Goal: Task Accomplishment & Management: Complete application form

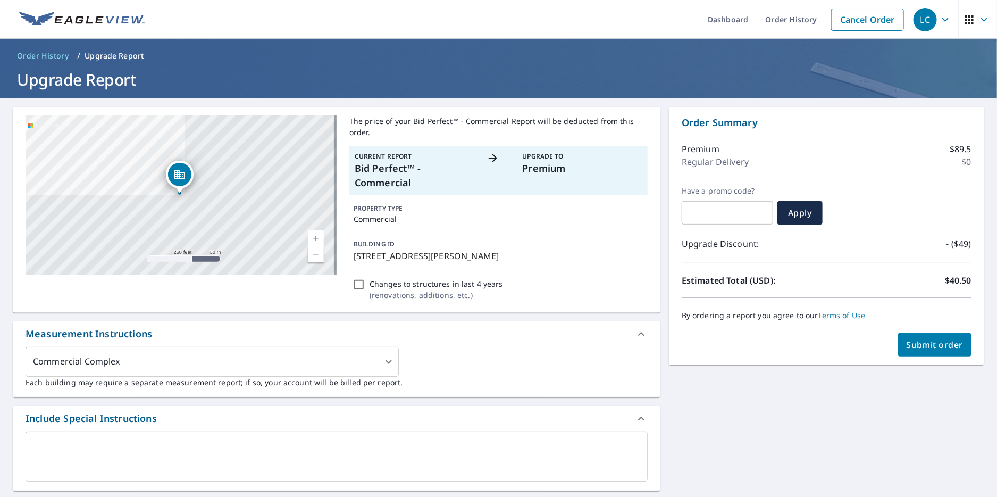
click at [939, 347] on span "Submit order" at bounding box center [935, 345] width 57 height 12
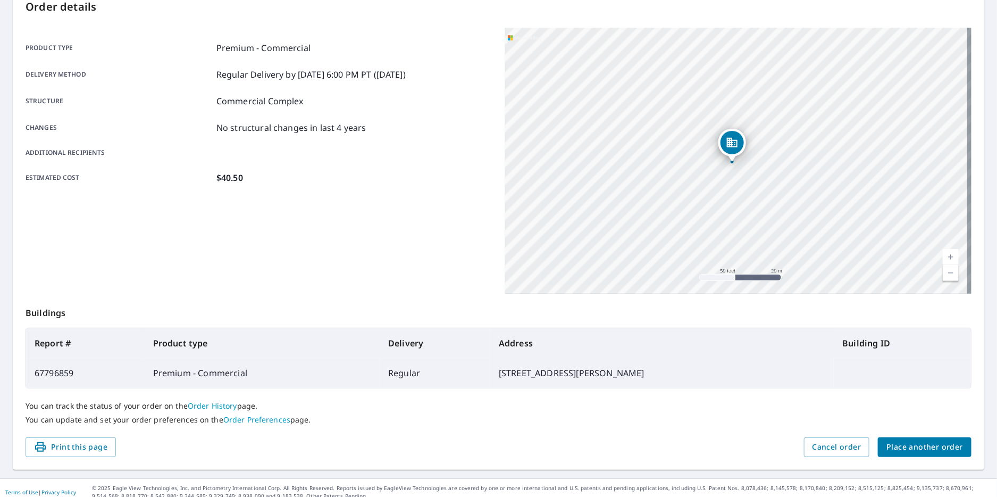
scroll to position [129, 0]
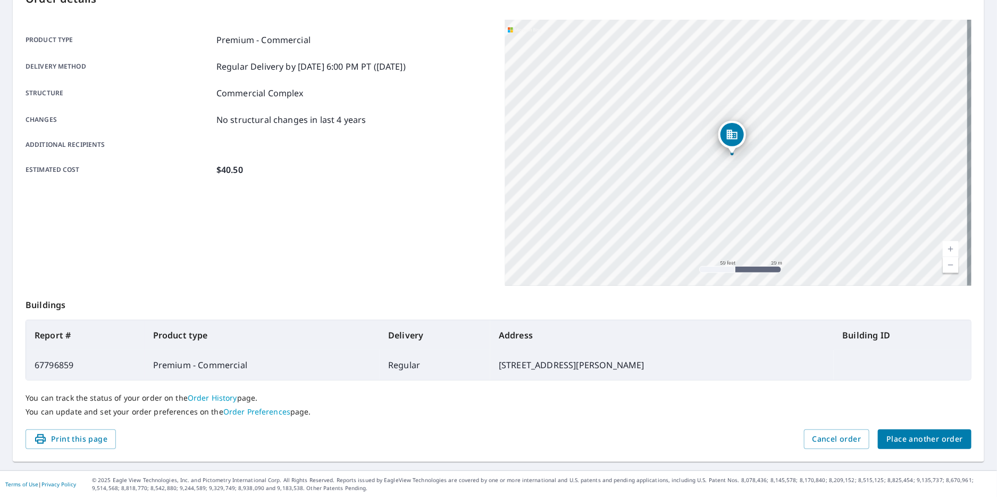
click at [924, 441] on span "Place another order" at bounding box center [925, 438] width 77 height 13
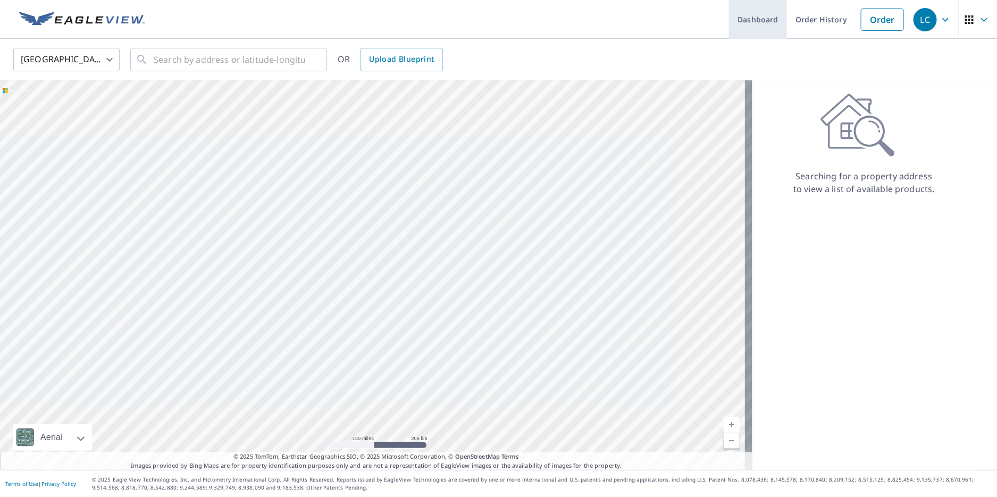
click at [747, 24] on link "Dashboard" at bounding box center [758, 19] width 58 height 39
